Goal: Task Accomplishment & Management: Complete application form

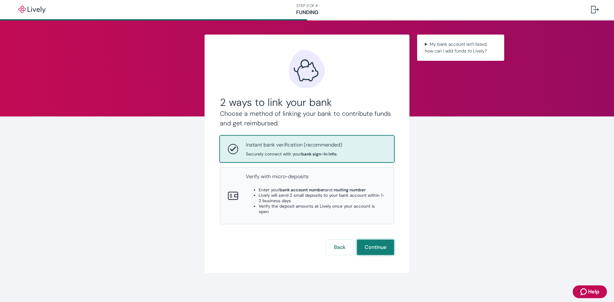
click at [374, 245] on button "Continue" at bounding box center [375, 247] width 37 height 15
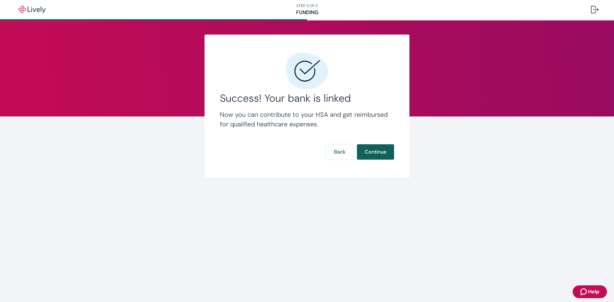
click at [394, 157] on div "Success! Your bank is linked Now you can contribute to your HSA and get reimbur…" at bounding box center [306, 106] width 205 height 143
click at [391, 155] on button "Continue" at bounding box center [375, 151] width 37 height 15
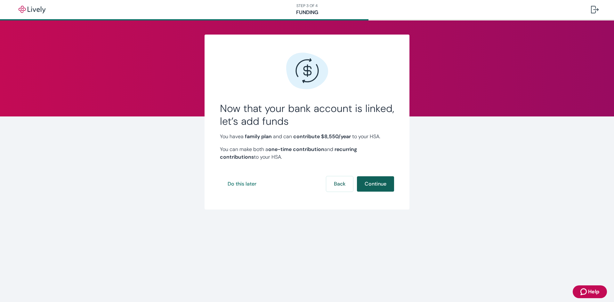
click at [390, 186] on button "Continue" at bounding box center [375, 183] width 37 height 15
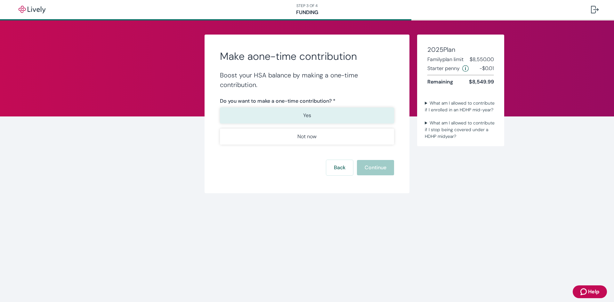
click at [300, 119] on button "Yes" at bounding box center [307, 116] width 174 height 16
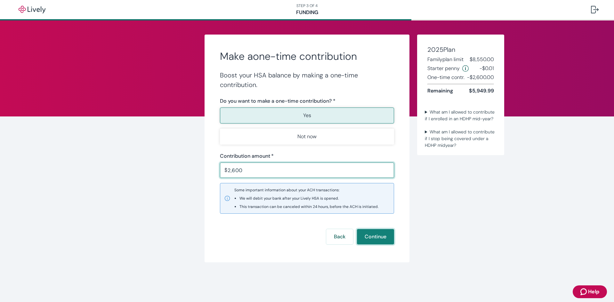
type input "2,600.00"
click at [379, 236] on button "Continue" at bounding box center [375, 236] width 37 height 15
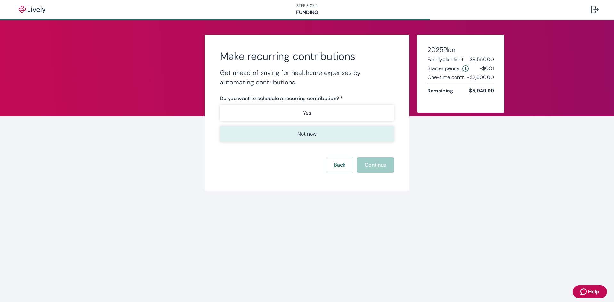
click at [287, 136] on button "Not now" at bounding box center [307, 134] width 174 height 16
click at [371, 165] on button "Continue" at bounding box center [375, 164] width 37 height 15
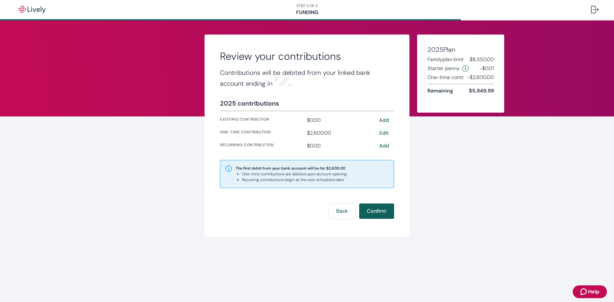
click at [378, 209] on button "Confirm" at bounding box center [376, 211] width 35 height 15
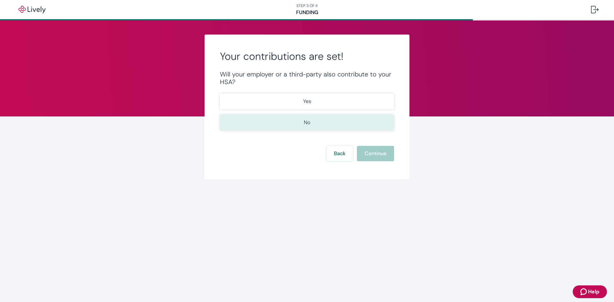
click at [300, 122] on button "No" at bounding box center [307, 123] width 174 height 16
click at [367, 151] on button "Continue" at bounding box center [375, 153] width 37 height 15
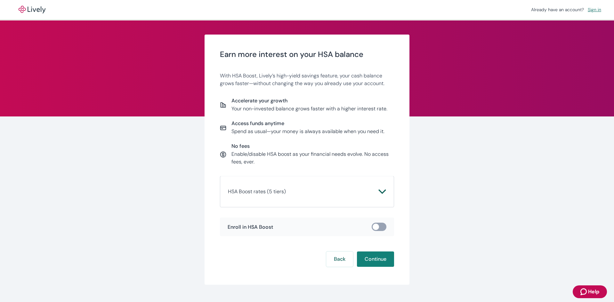
scroll to position [13, 0]
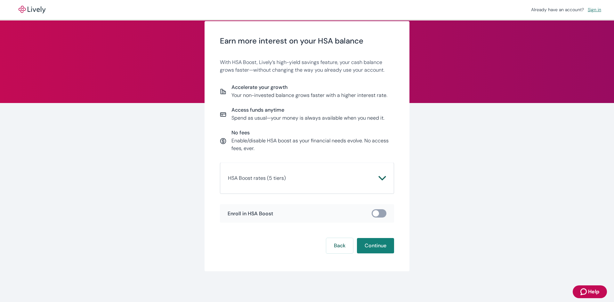
click at [378, 176] on icon "Chevron icon" at bounding box center [382, 178] width 8 height 8
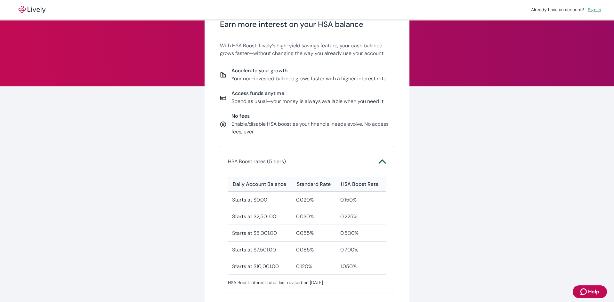
scroll to position [45, 0]
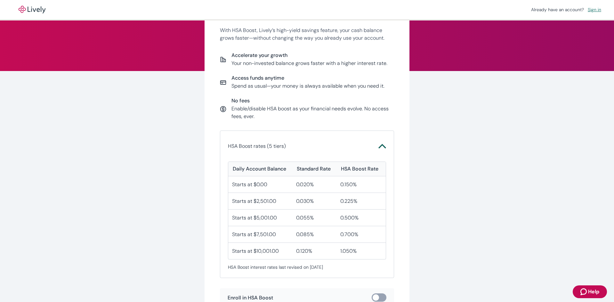
click at [380, 147] on icon "Chevron icon" at bounding box center [382, 146] width 8 height 8
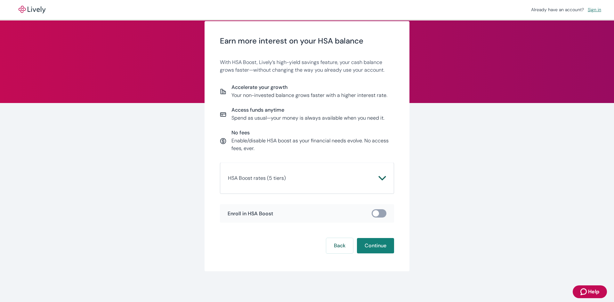
scroll to position [13, 0]
click at [380, 147] on p "Enable/disable HSA boost as your financial needs evolve. No access fees, ever." at bounding box center [312, 144] width 163 height 15
click at [375, 179] on span "HSA Boost rates (5 tiers)" at bounding box center [303, 178] width 150 height 8
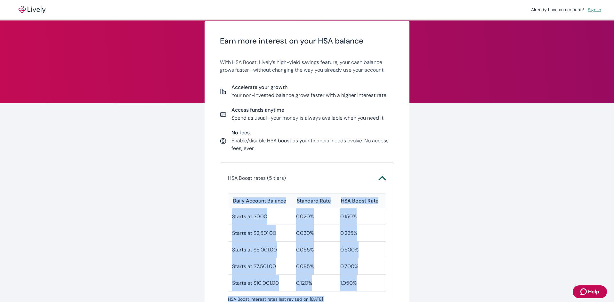
click at [378, 175] on icon "Chevron icon" at bounding box center [382, 178] width 8 height 8
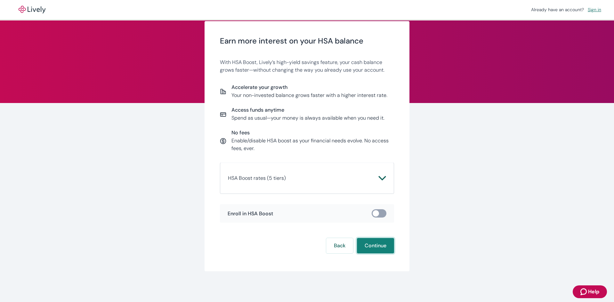
click at [371, 242] on button "Continue" at bounding box center [375, 245] width 37 height 15
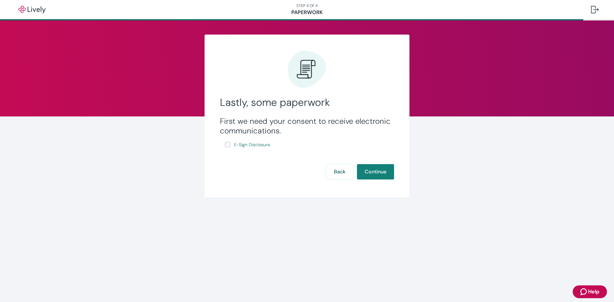
click at [227, 146] on input "E-Sign Disclosure" at bounding box center [227, 144] width 5 height 5
checkbox input "true"
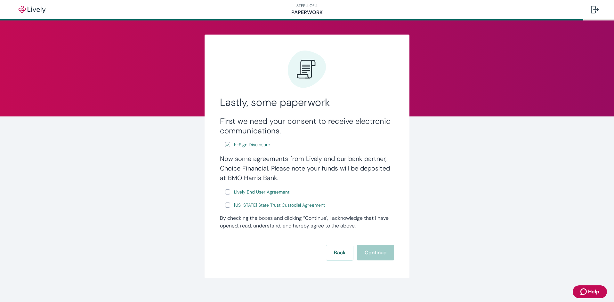
click at [227, 193] on input "Lively End User Agreement" at bounding box center [227, 191] width 5 height 5
checkbox input "true"
click at [227, 204] on input "[US_STATE] State Trust Custodial Agreement" at bounding box center [227, 205] width 5 height 5
checkbox input "true"
click at [365, 254] on button "Continue" at bounding box center [375, 252] width 37 height 15
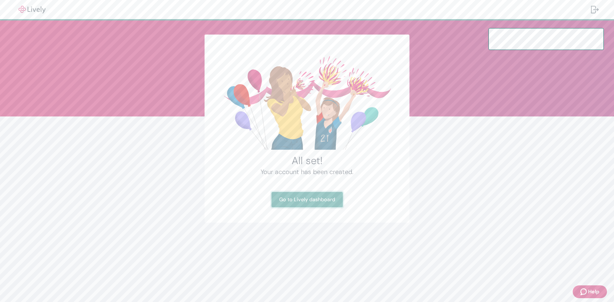
click at [311, 203] on link "Go to Lively dashboard" at bounding box center [306, 199] width 71 height 15
